Goal: Transaction & Acquisition: Download file/media

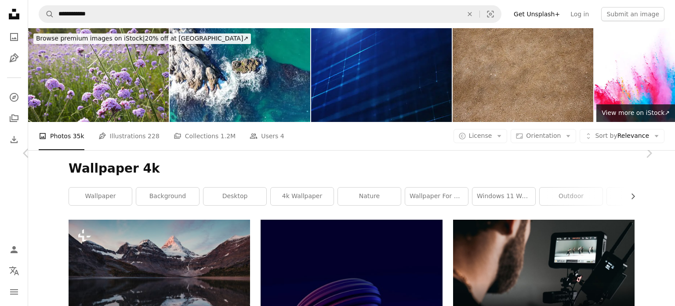
scroll to position [9838, 0]
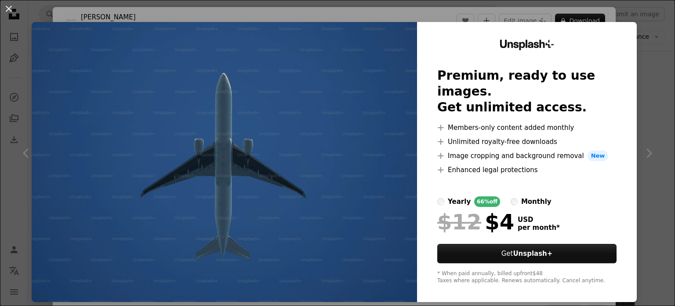
click at [648, 64] on div "An X shape Unsplash+ Premium, ready to use images. Get unlimited access. A plus…" at bounding box center [337, 153] width 675 height 306
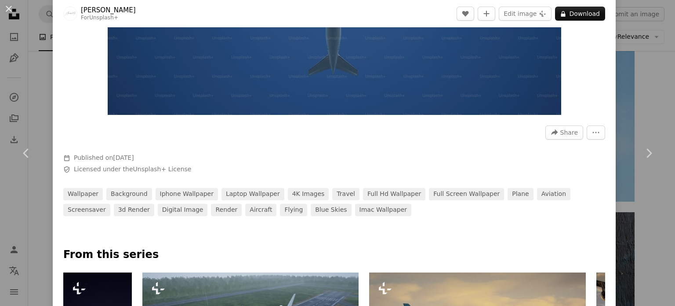
scroll to position [396, 0]
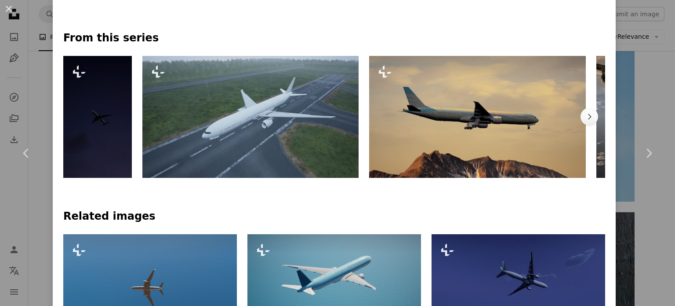
click at [525, 110] on img at bounding box center [477, 117] width 216 height 122
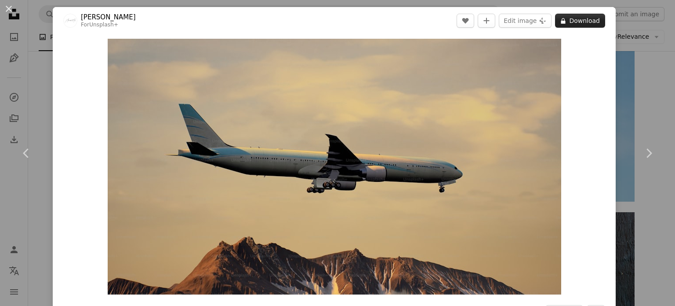
click at [570, 22] on button "A lock Download" at bounding box center [580, 21] width 50 height 14
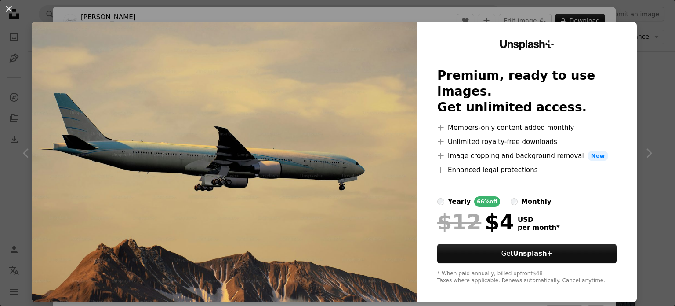
click at [383, 110] on img at bounding box center [225, 162] width 386 height 280
click at [658, 62] on div "An X shape Unsplash+ Premium, ready to use images. Get unlimited access. A plus…" at bounding box center [337, 153] width 675 height 306
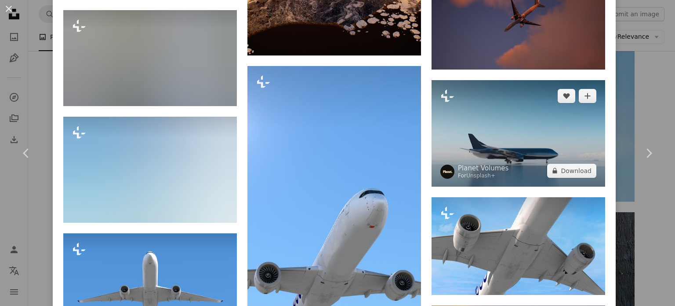
scroll to position [1407, 0]
